Goal: Book appointment/travel/reservation

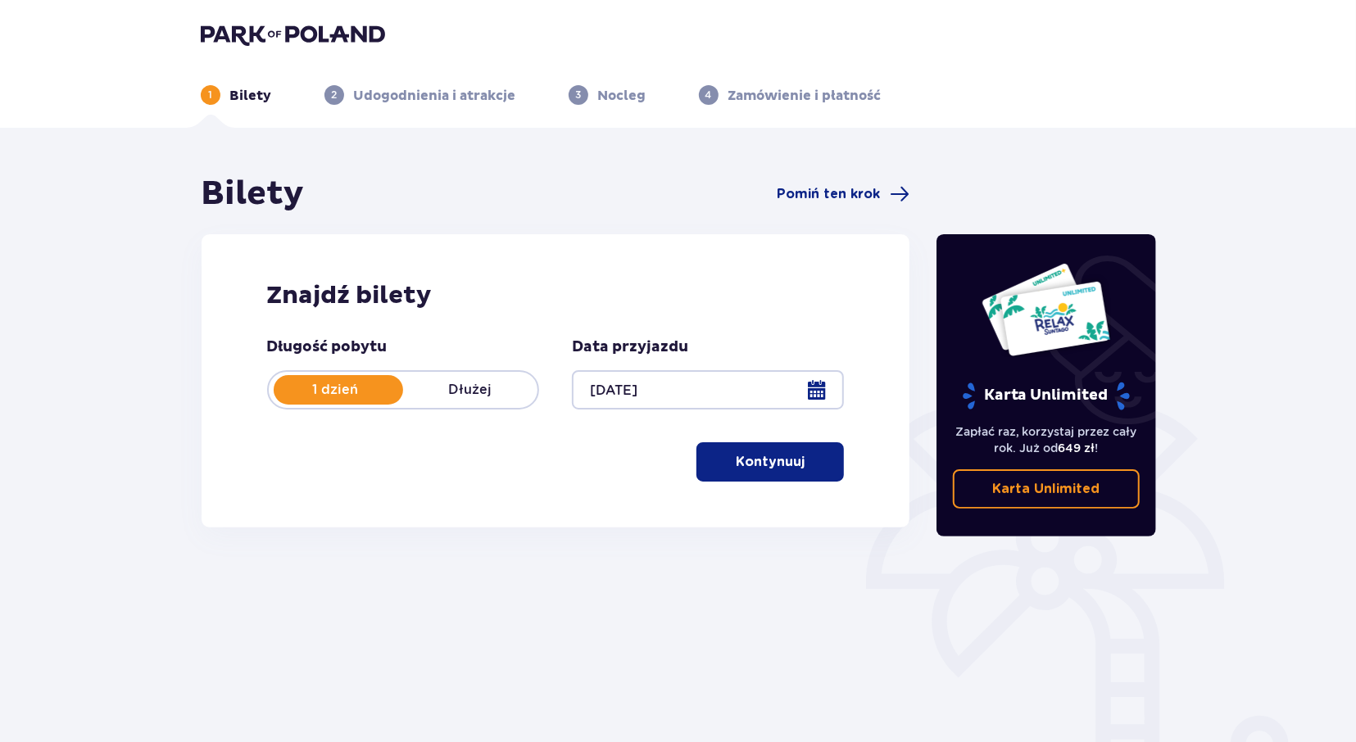
click at [741, 463] on p "Kontynuuj" at bounding box center [770, 462] width 69 height 18
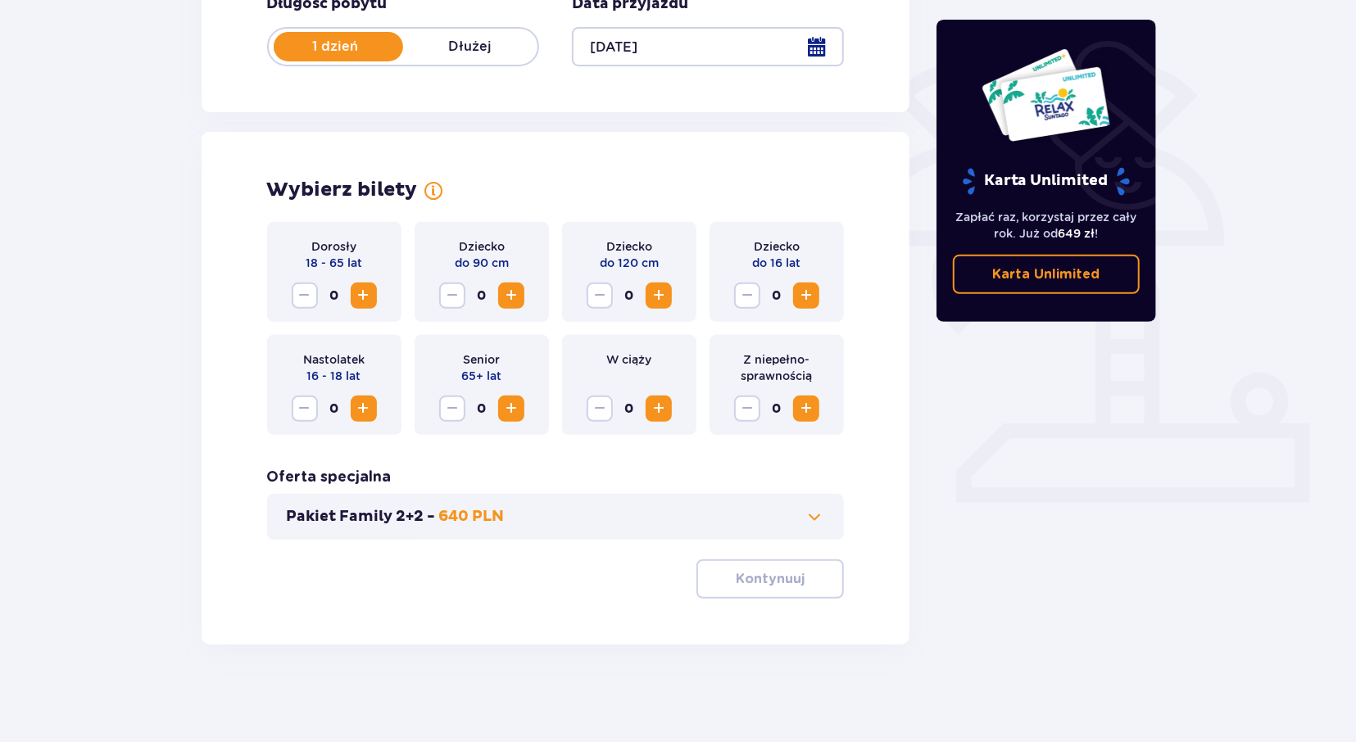
scroll to position [344, 0]
click at [363, 292] on span "Increase" at bounding box center [364, 295] width 20 height 20
click at [809, 289] on span "Increase" at bounding box center [806, 295] width 20 height 20
click at [787, 583] on p "Kontynuuj" at bounding box center [770, 578] width 69 height 18
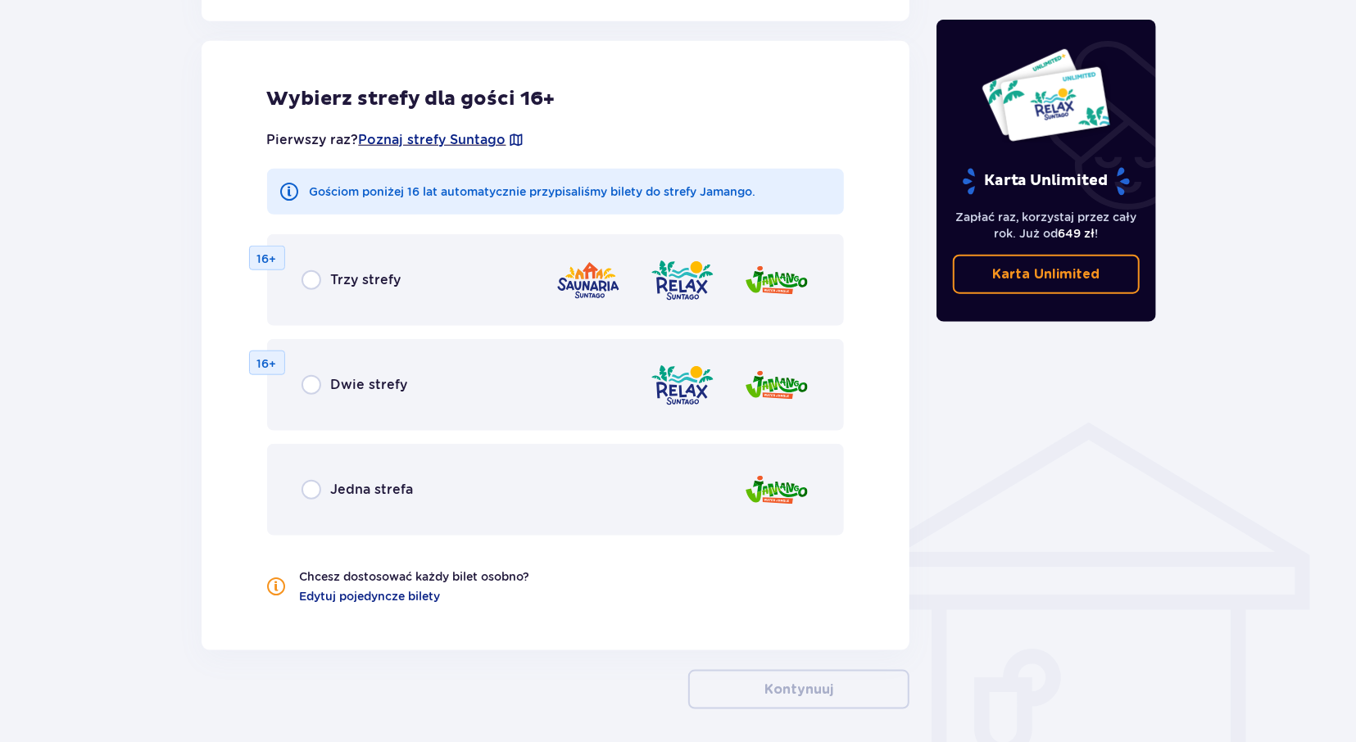
scroll to position [909, 0]
click at [323, 493] on div "Jedna strefa" at bounding box center [357, 488] width 112 height 20
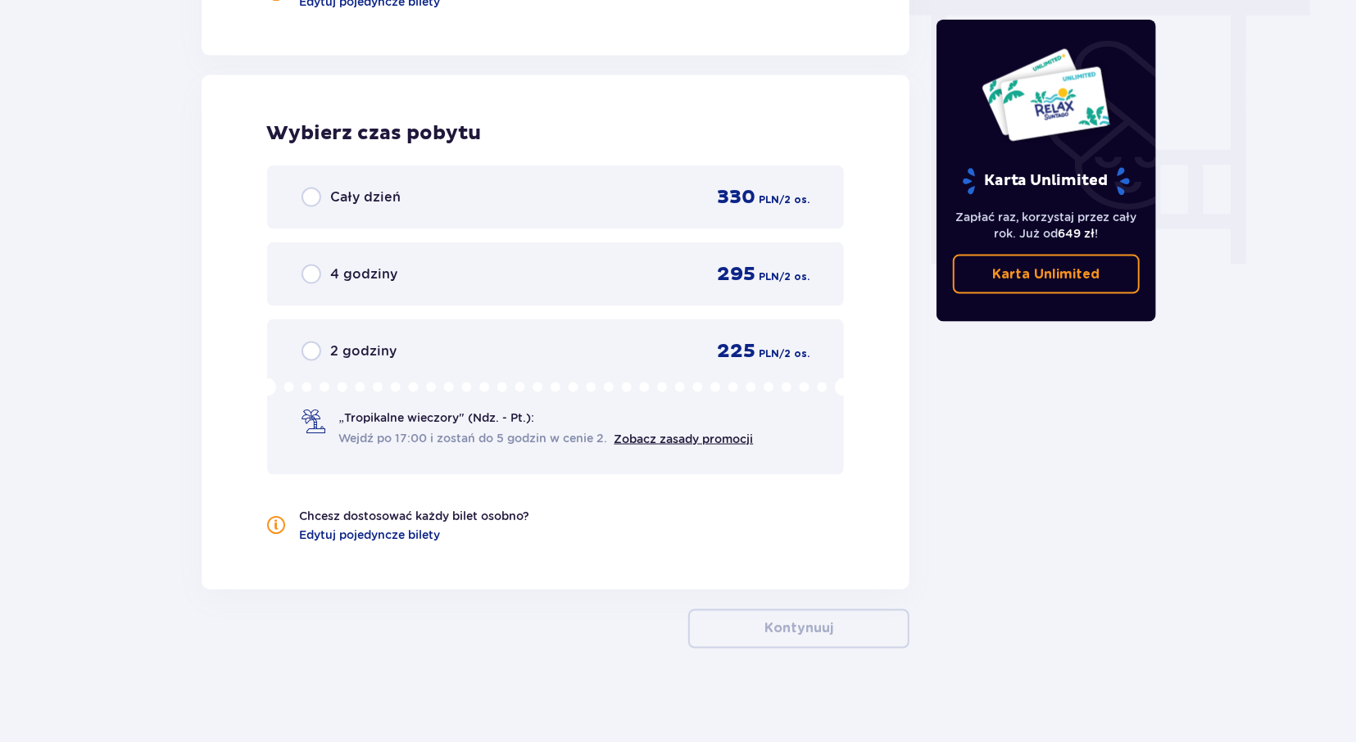
scroll to position [1507, 0]
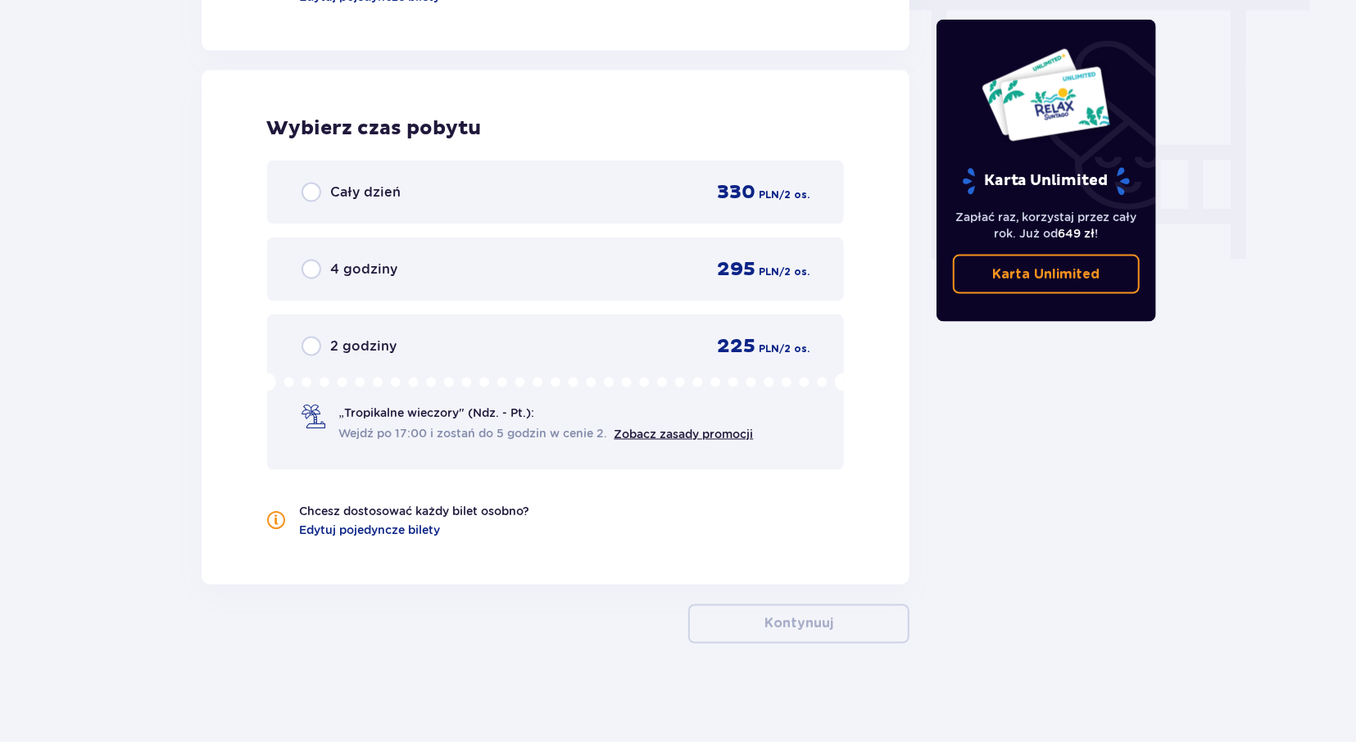
click at [363, 191] on p "Cały dzień" at bounding box center [366, 193] width 70 height 18
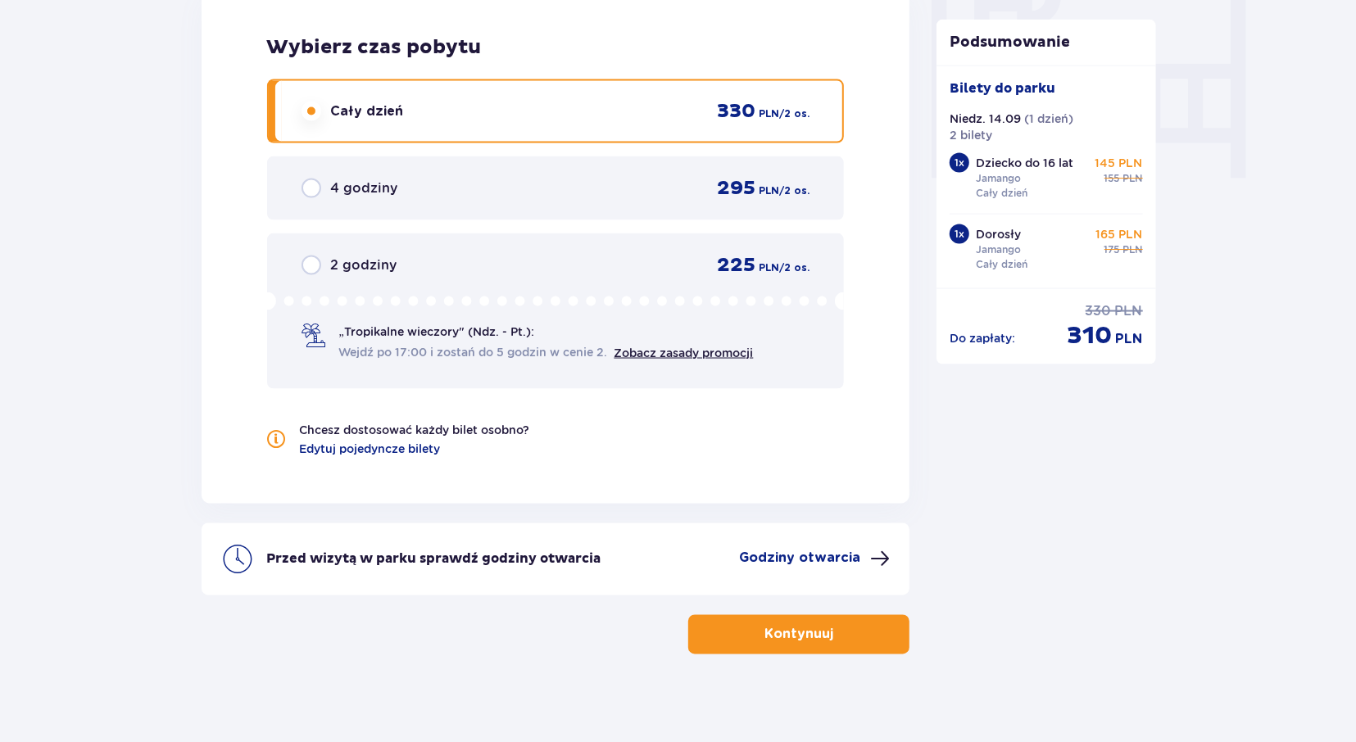
scroll to position [1599, 0]
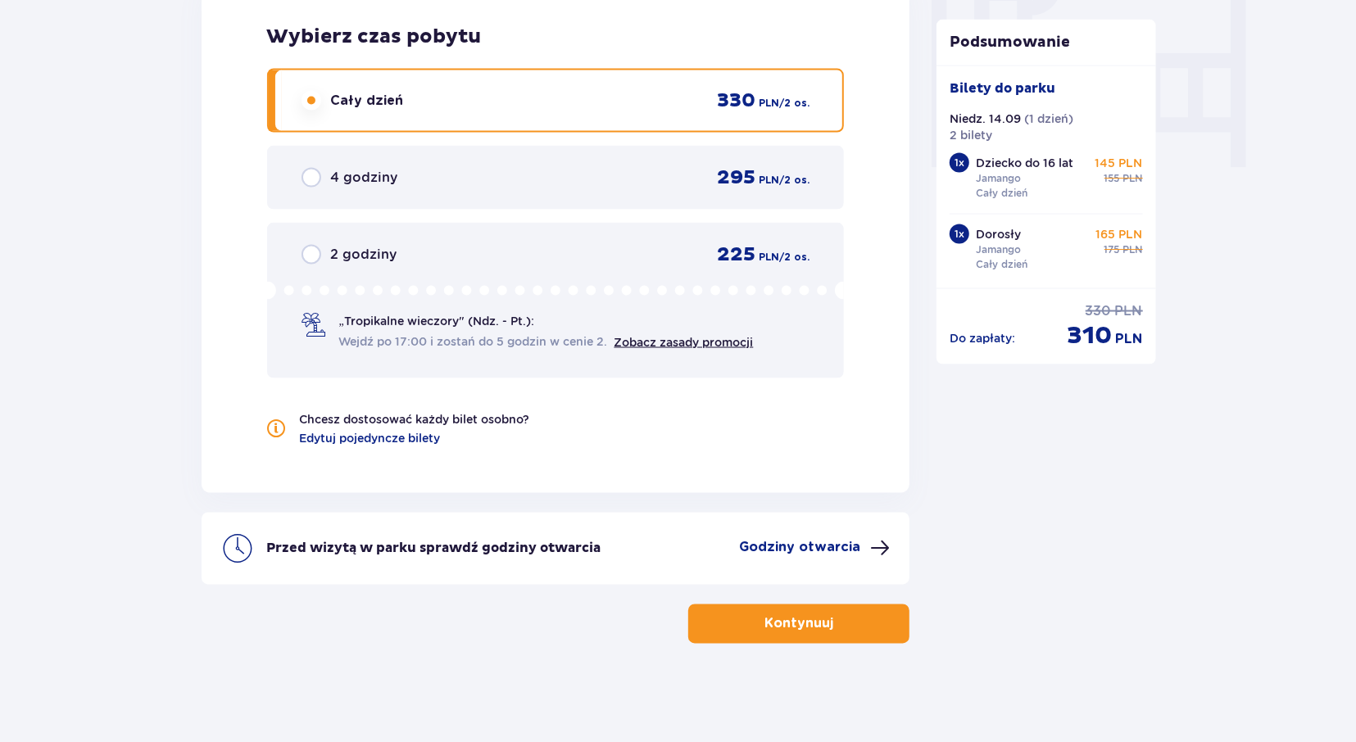
click at [336, 256] on p "2 godziny" at bounding box center [364, 255] width 66 height 18
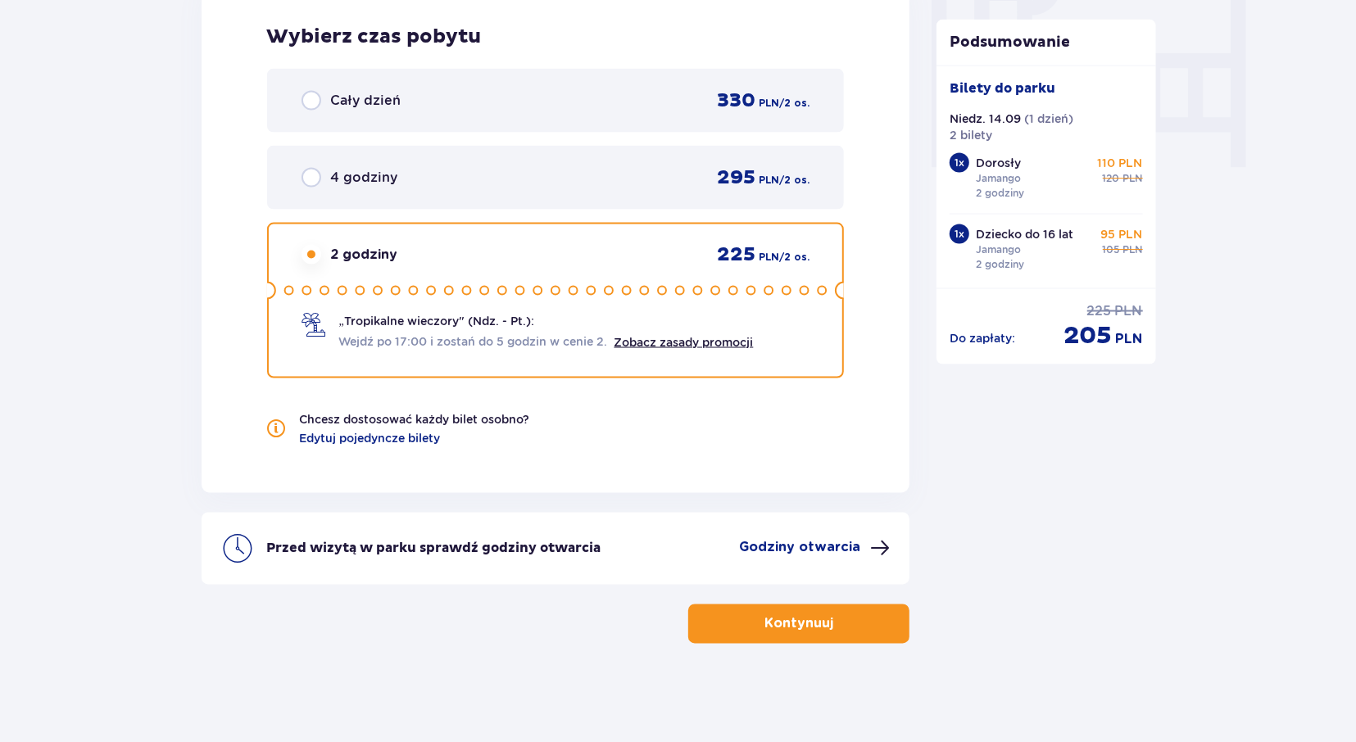
click at [829, 638] on button "Kontynuuj" at bounding box center [798, 624] width 221 height 39
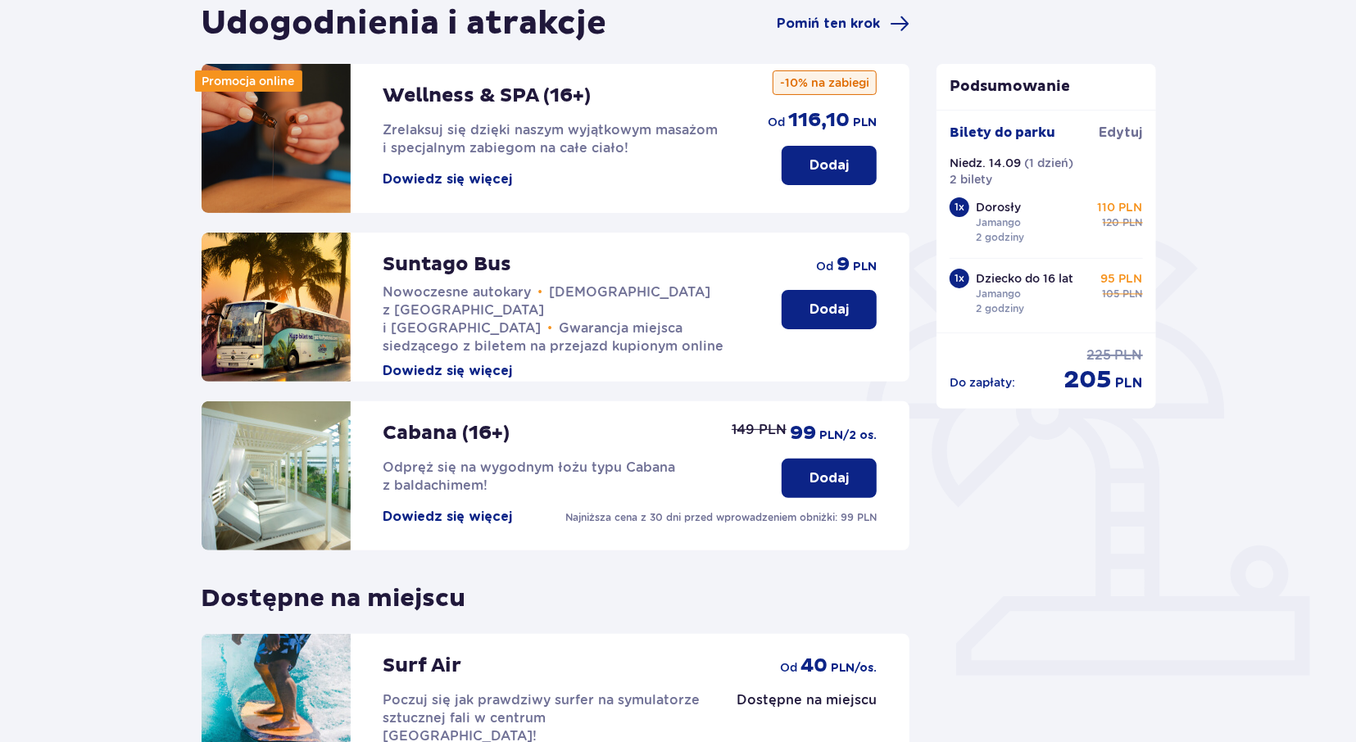
scroll to position [369, 0]
